Goal: Download file/media

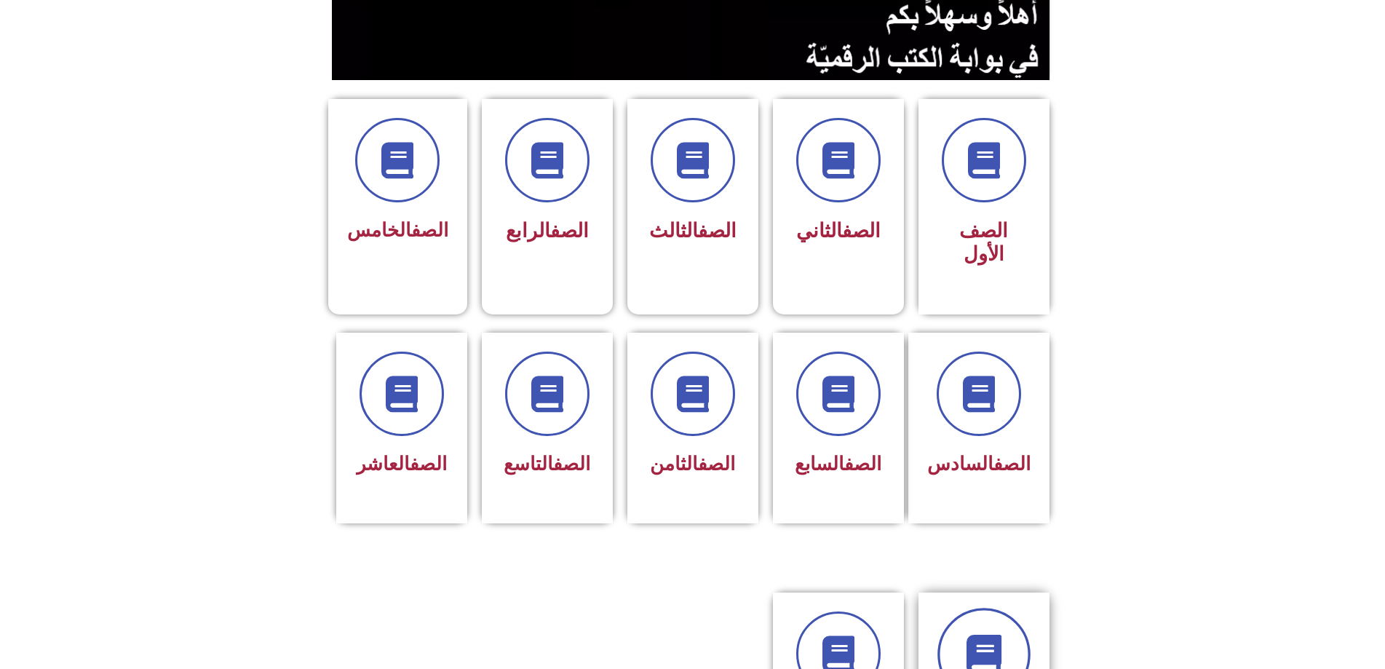
scroll to position [509, 0]
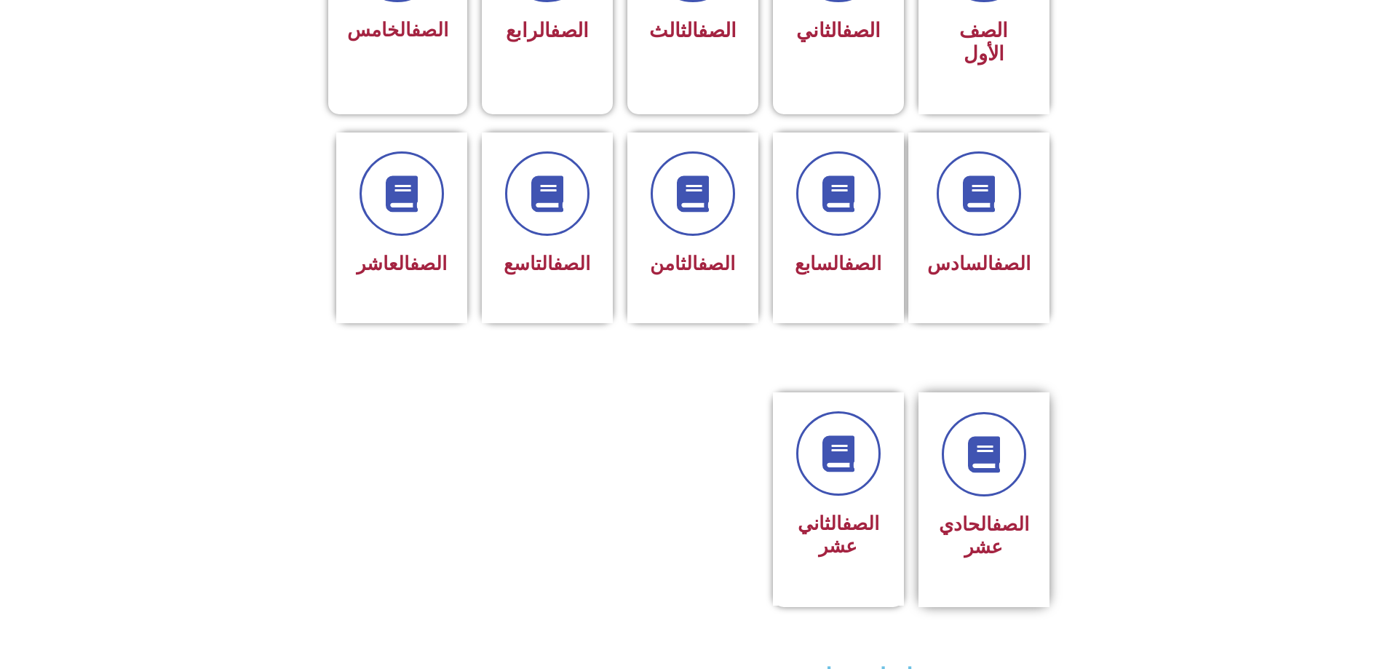
click at [982, 513] on h3 "الصف الحادي عشر" at bounding box center [984, 535] width 92 height 45
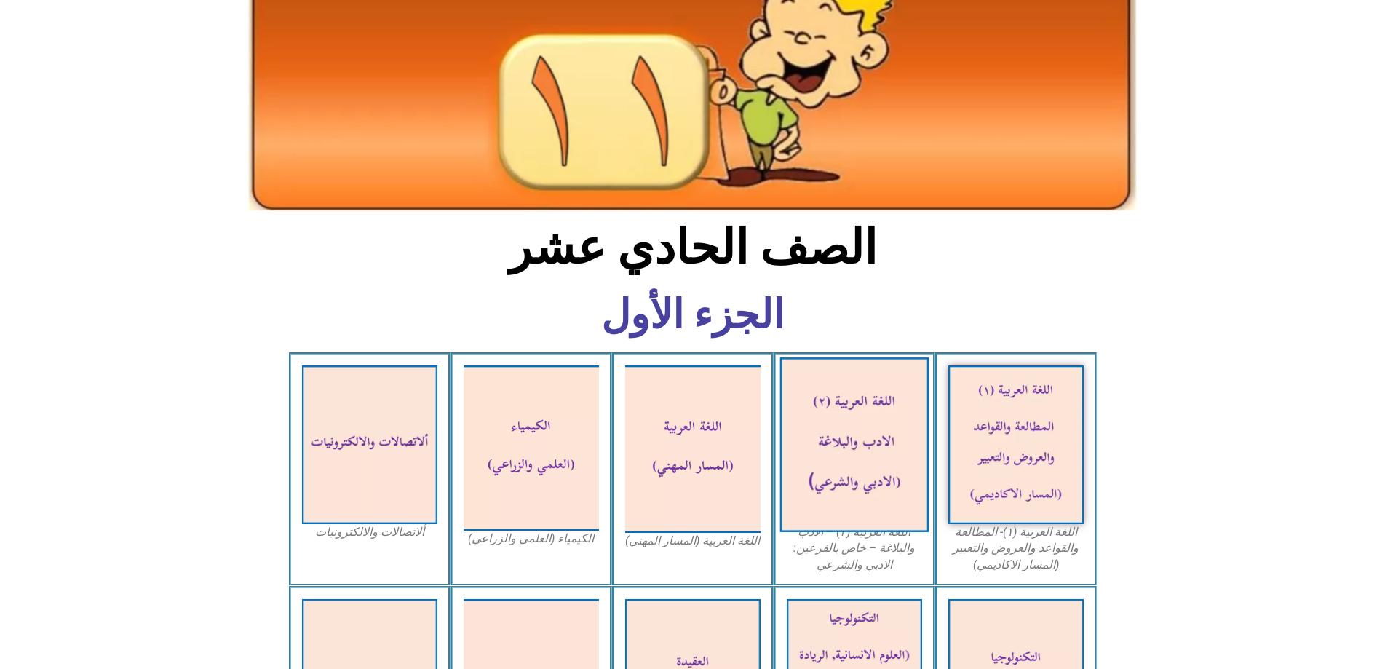
scroll to position [437, 0]
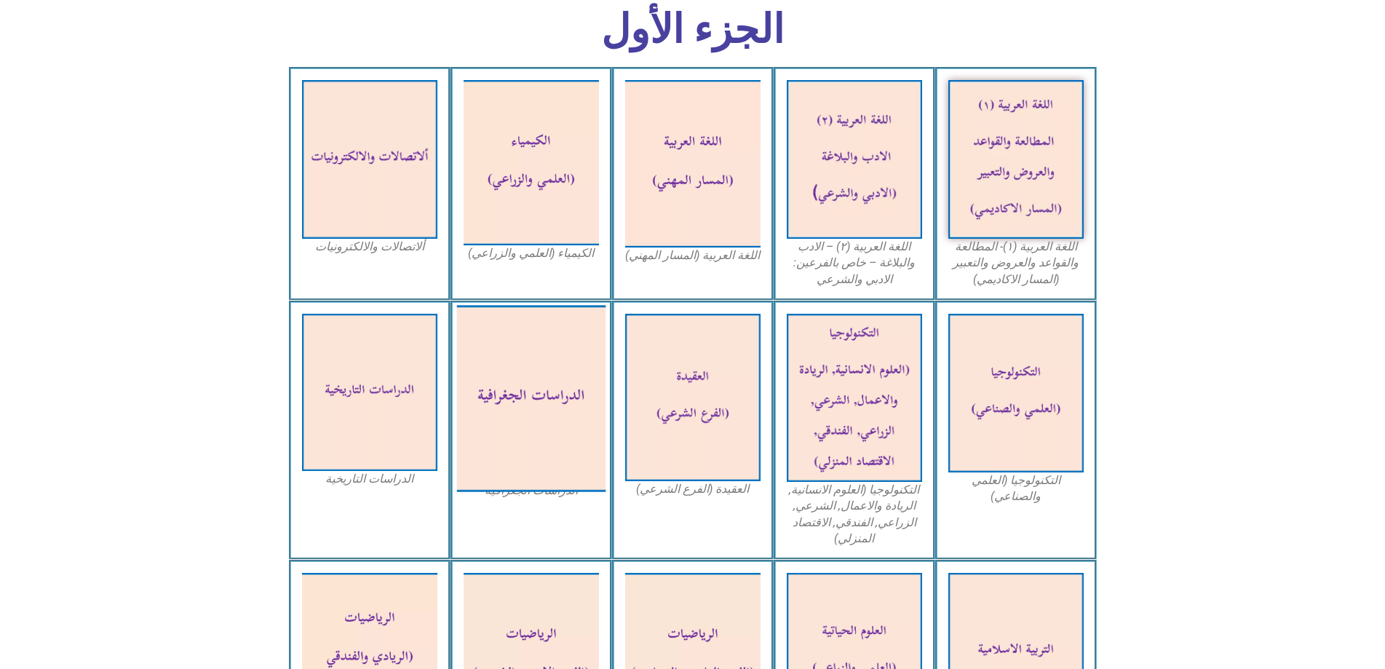
click at [511, 416] on img at bounding box center [530, 398] width 149 height 186
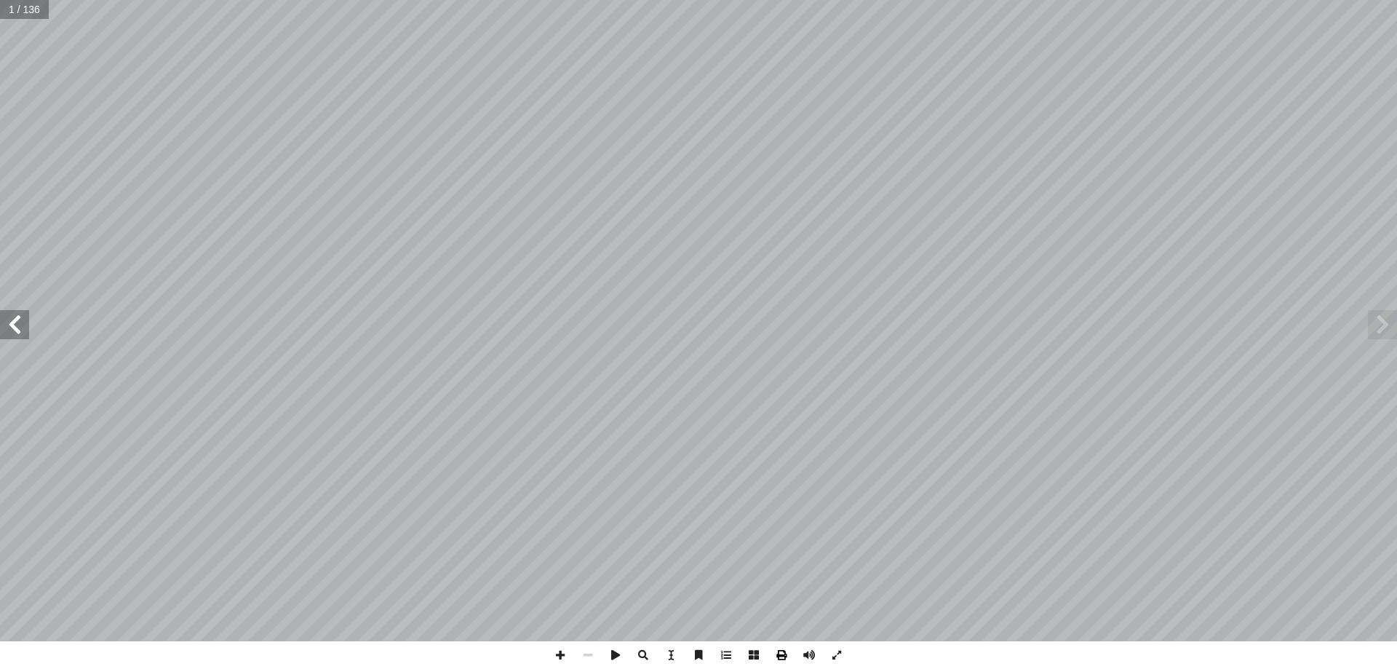
click at [777, 659] on span at bounding box center [782, 655] width 28 height 28
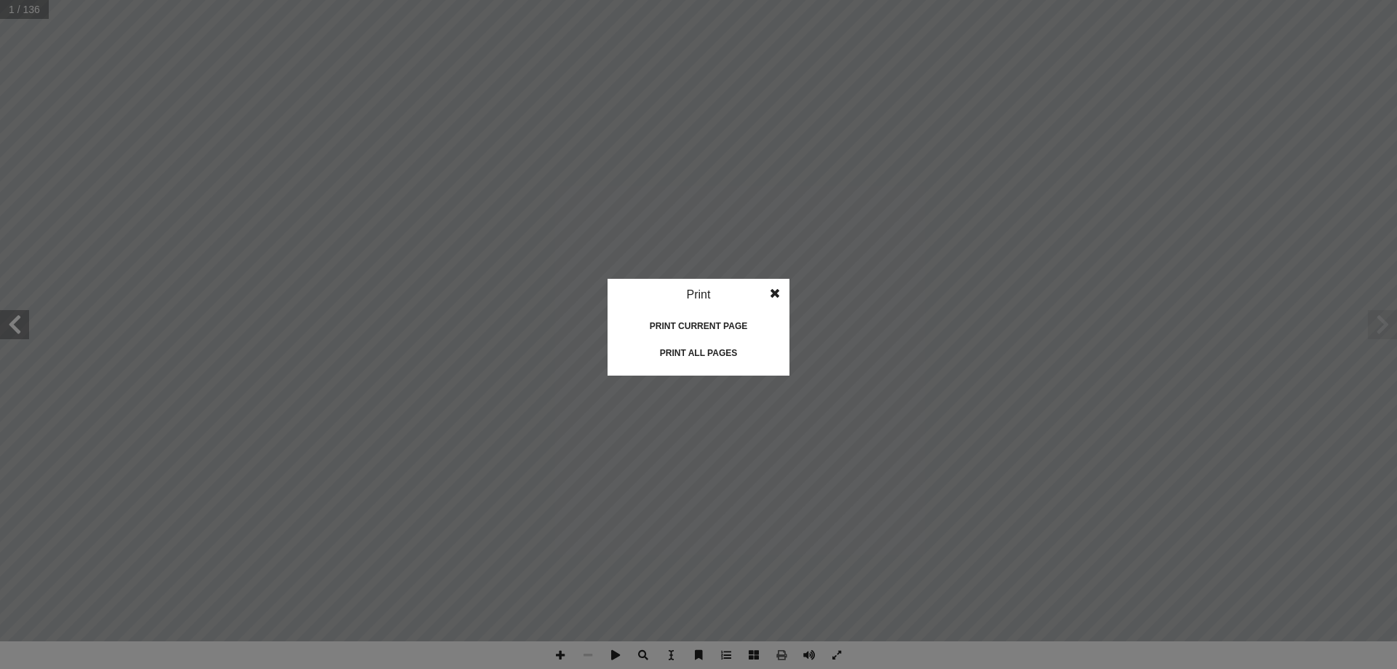
click at [715, 356] on div "Print all pages" at bounding box center [699, 352] width 146 height 23
